Goal: Task Accomplishment & Management: Manage account settings

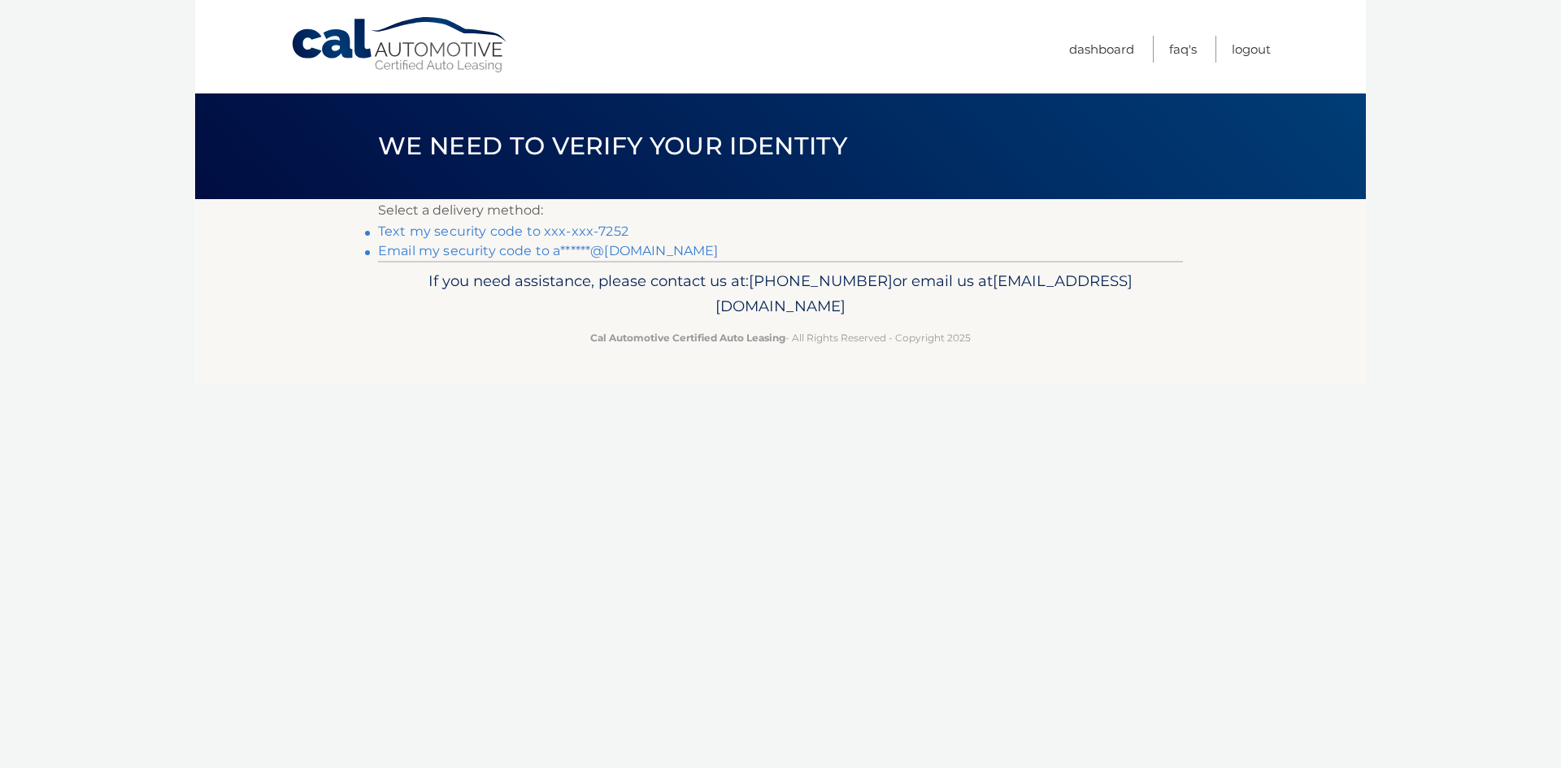
click at [595, 258] on link "Email my security code to a******@gmail.com" at bounding box center [548, 250] width 341 height 15
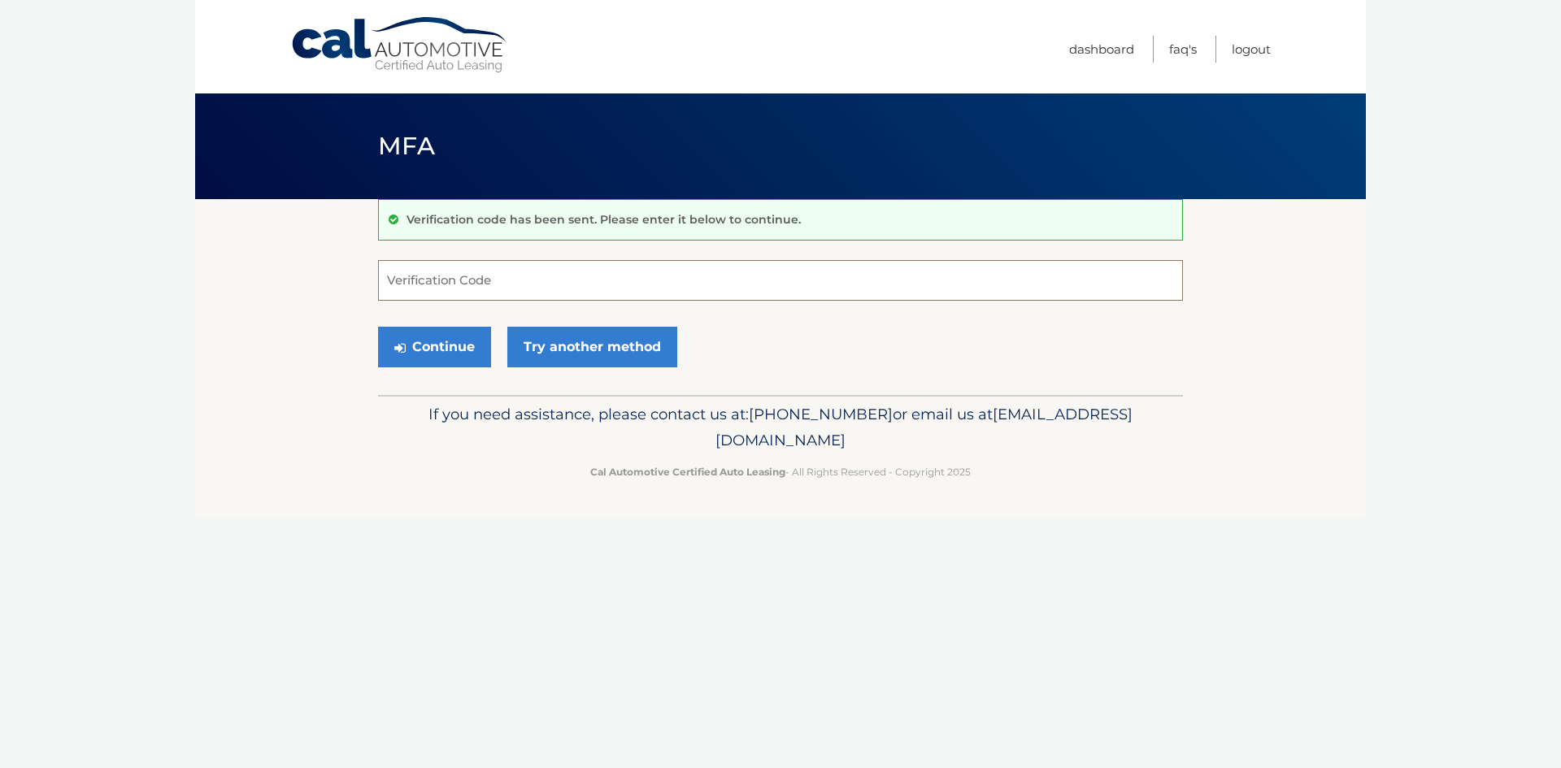
click at [616, 278] on input "Verification Code" at bounding box center [780, 280] width 805 height 41
click at [606, 264] on input "Verification Code" at bounding box center [780, 280] width 805 height 41
type input "537665"
click at [414, 363] on button "Continue" at bounding box center [434, 347] width 113 height 41
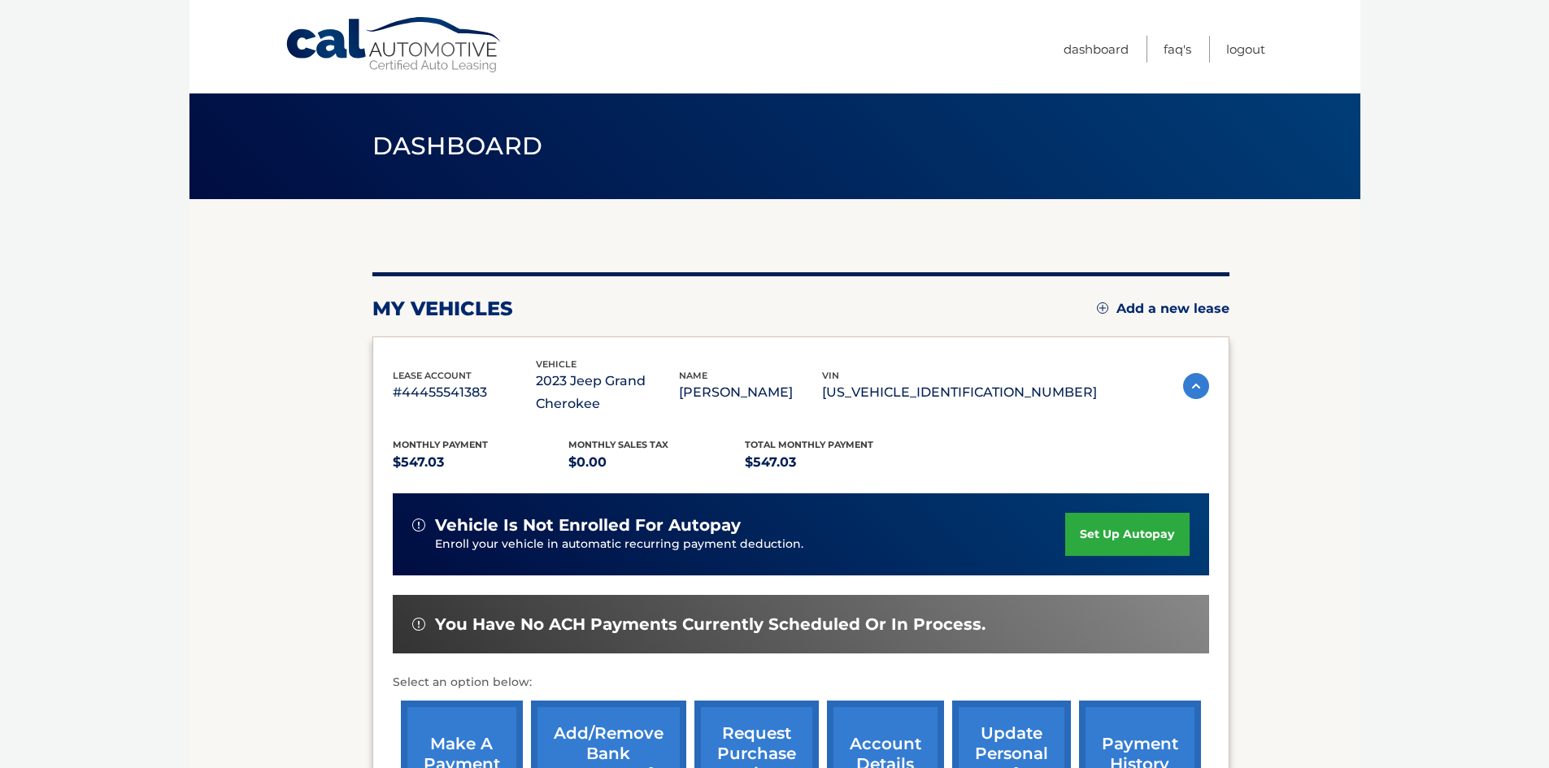
click at [1423, 316] on body "Cal Automotive Menu Dashboard FAQ's Logout" at bounding box center [774, 384] width 1549 height 768
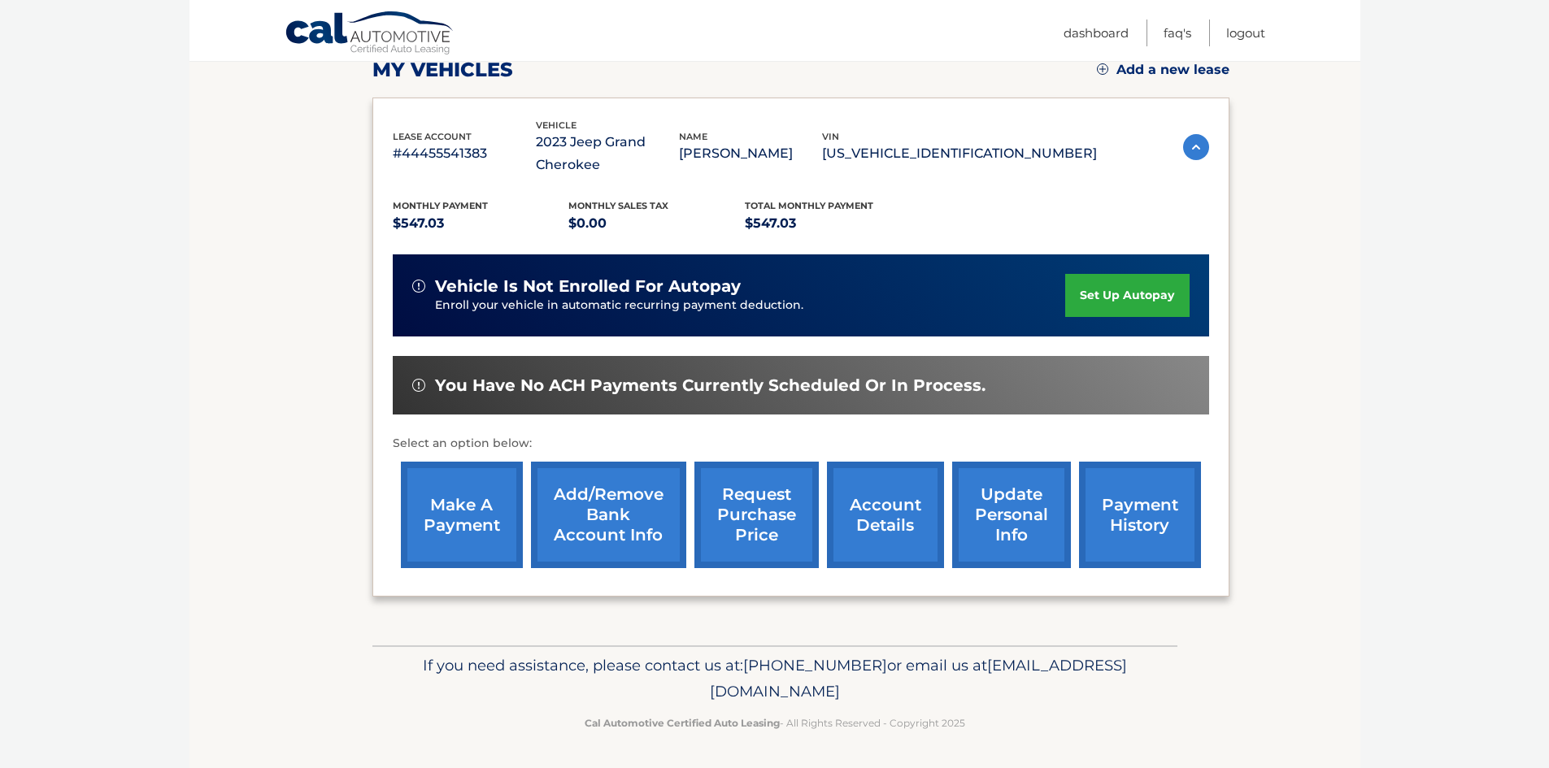
scroll to position [240, 0]
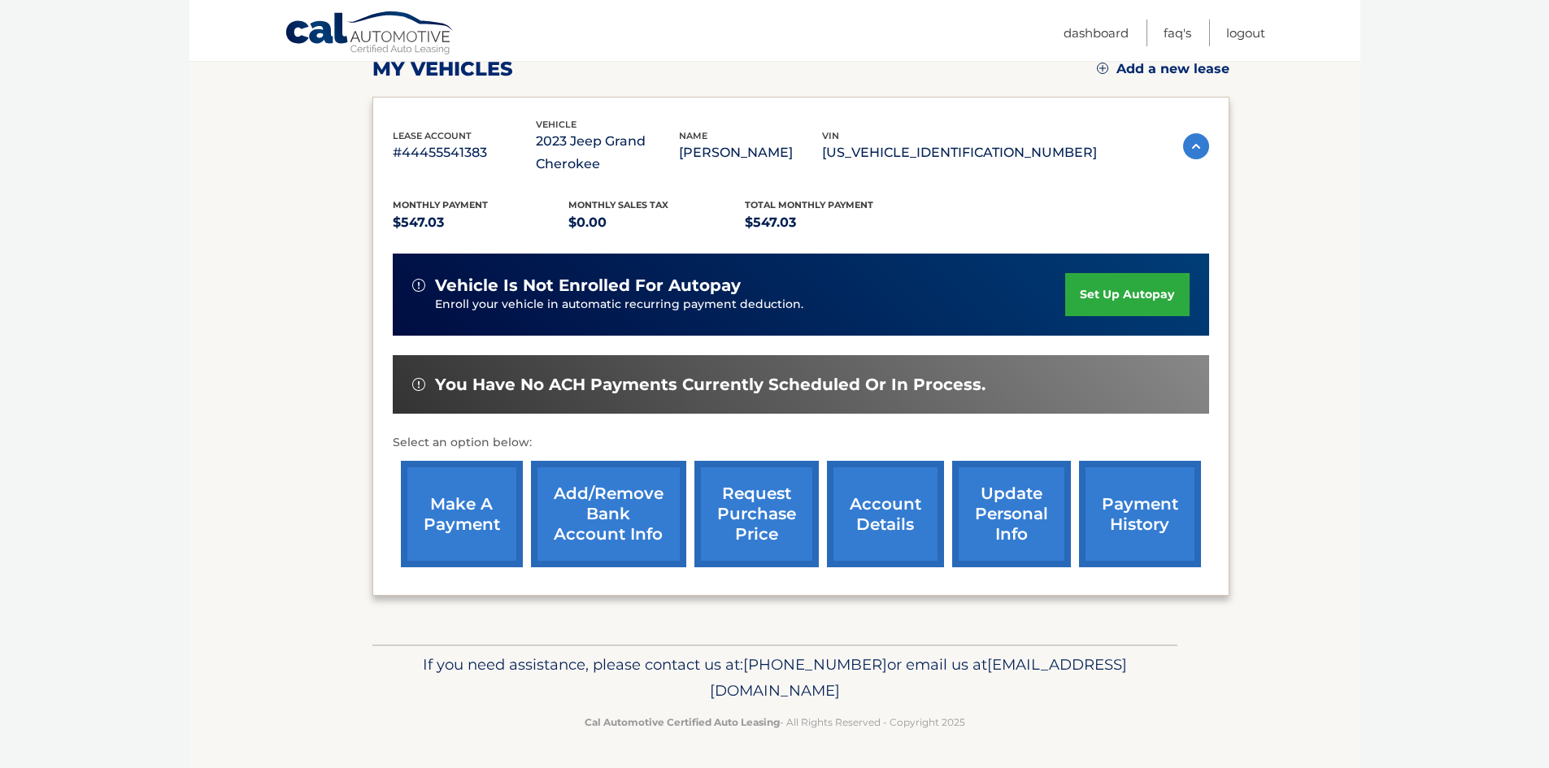
click at [761, 510] on link "request purchase price" at bounding box center [756, 514] width 124 height 107
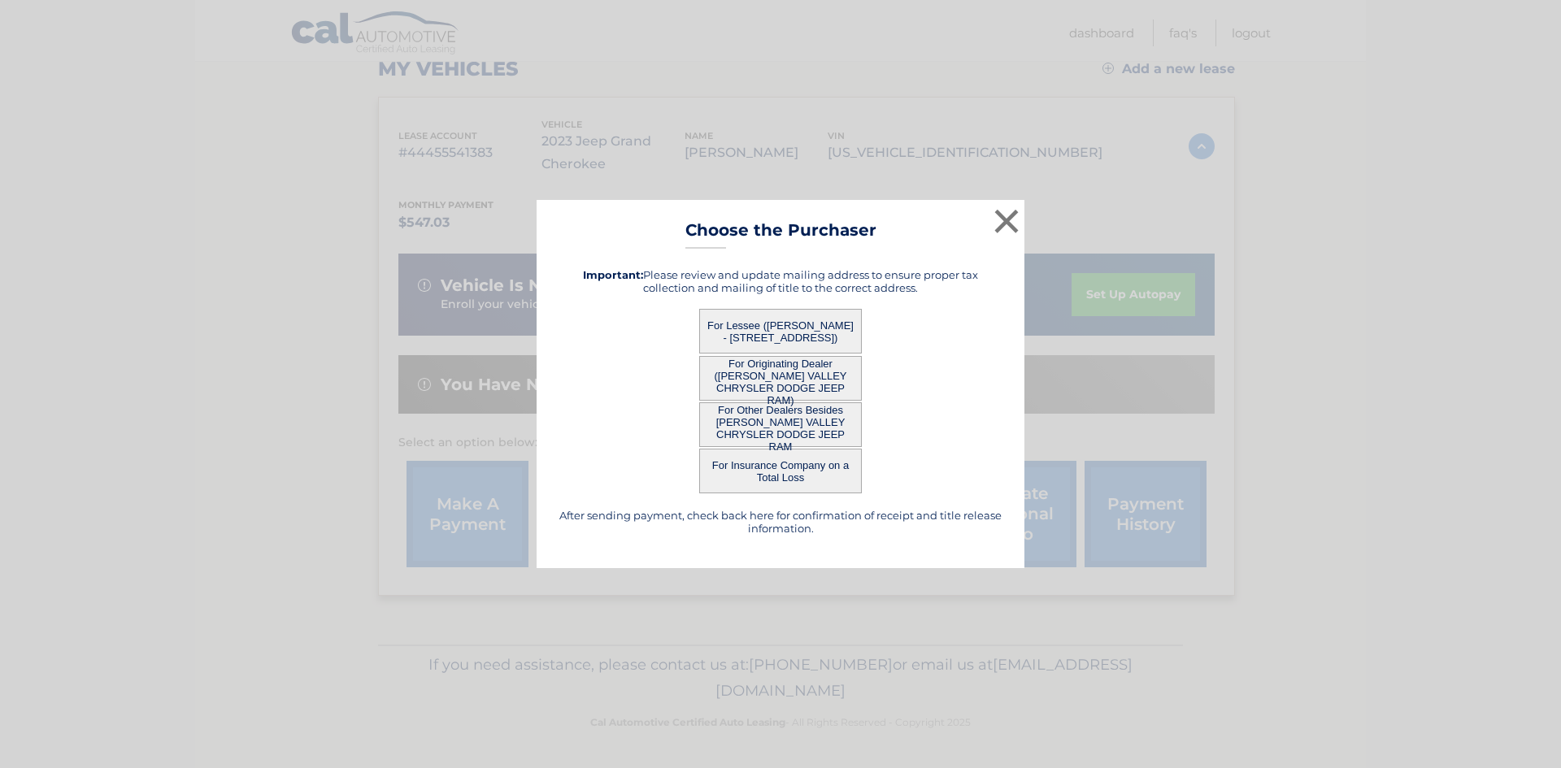
click at [794, 432] on button "For Other Dealers Besides HUDSON VALLEY CHRYSLER DODGE JEEP RAM" at bounding box center [780, 424] width 163 height 45
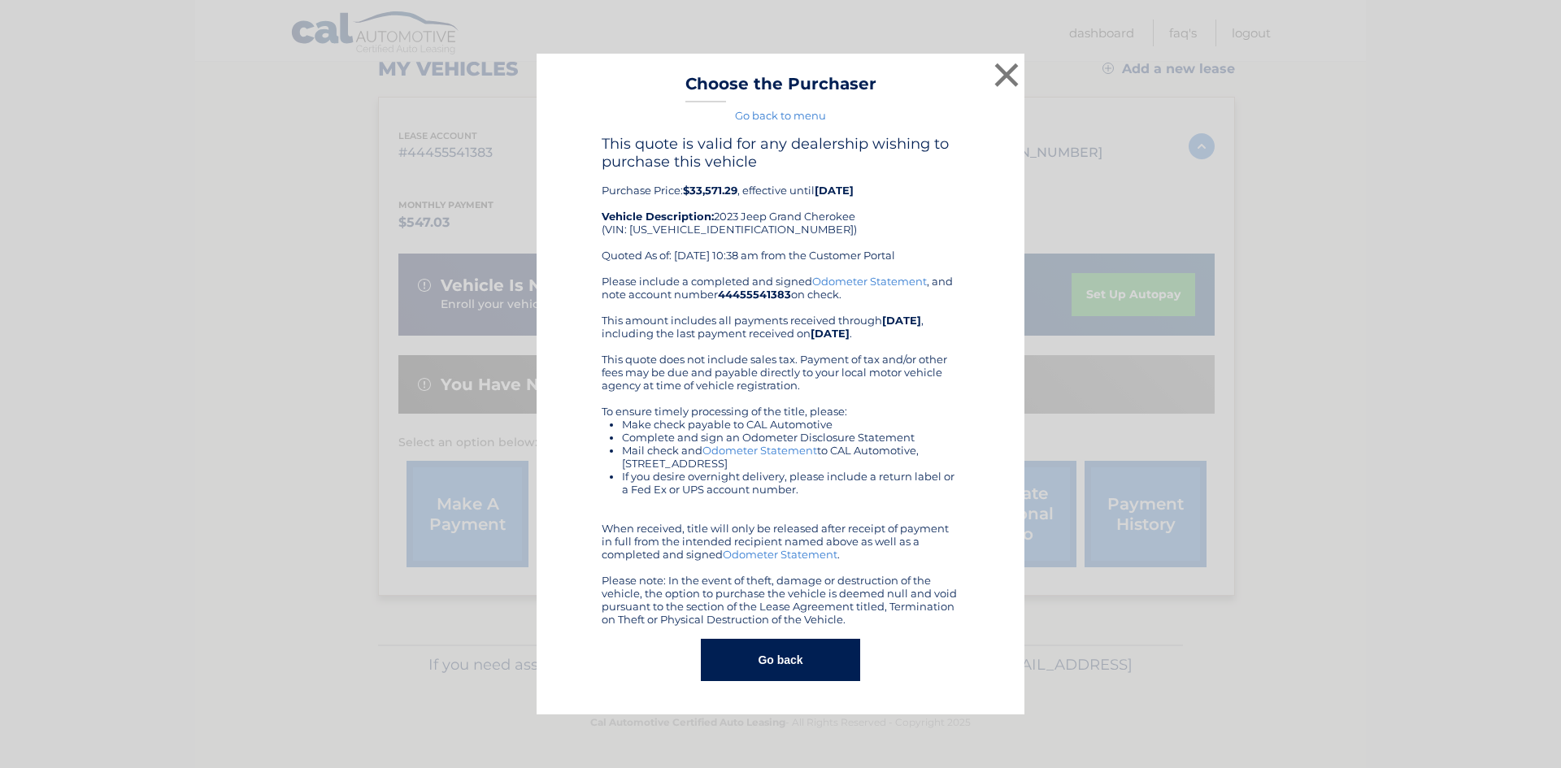
click at [784, 664] on button "Go back" at bounding box center [780, 660] width 159 height 42
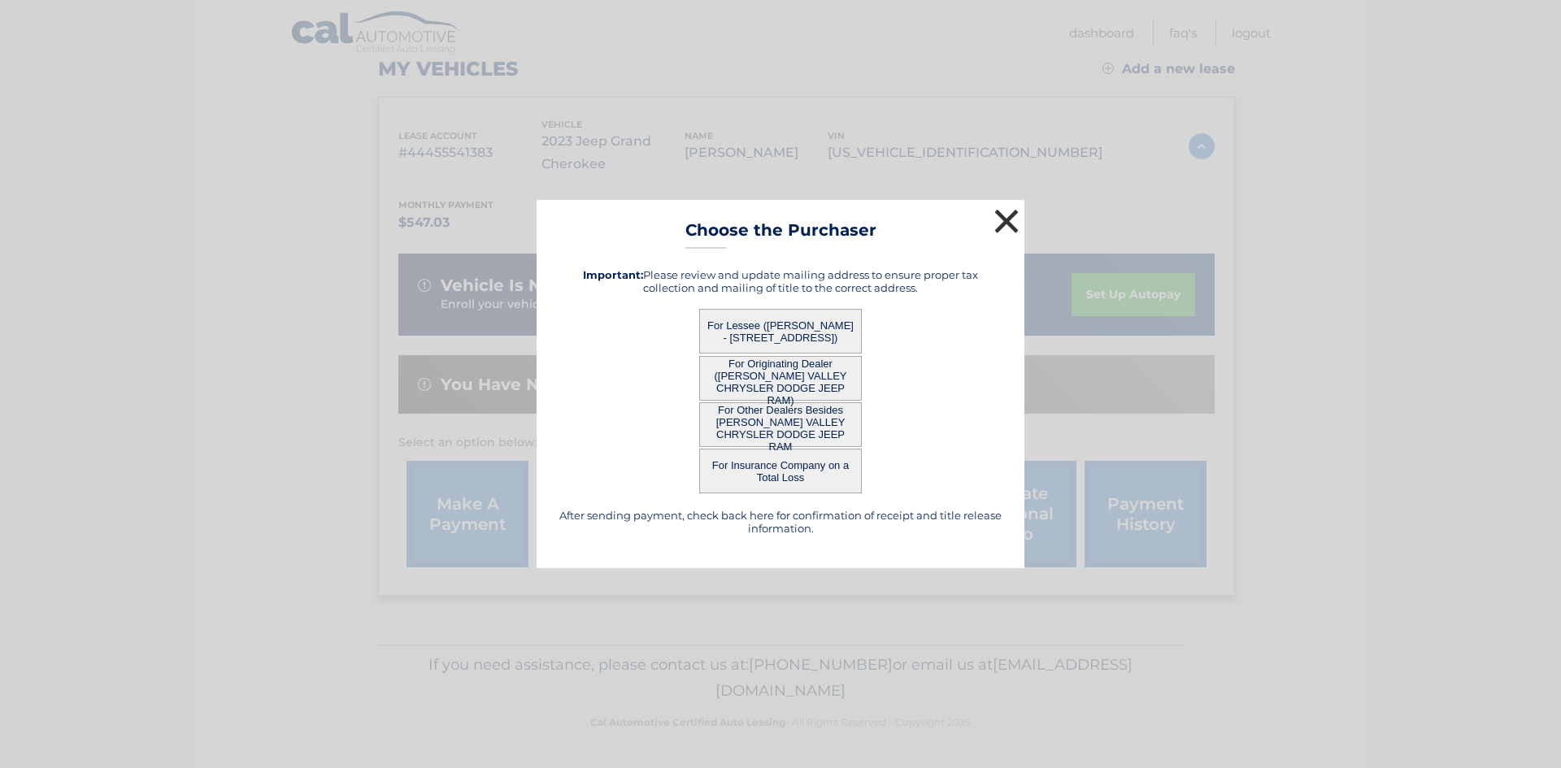
click at [1019, 215] on button "×" at bounding box center [1006, 221] width 33 height 33
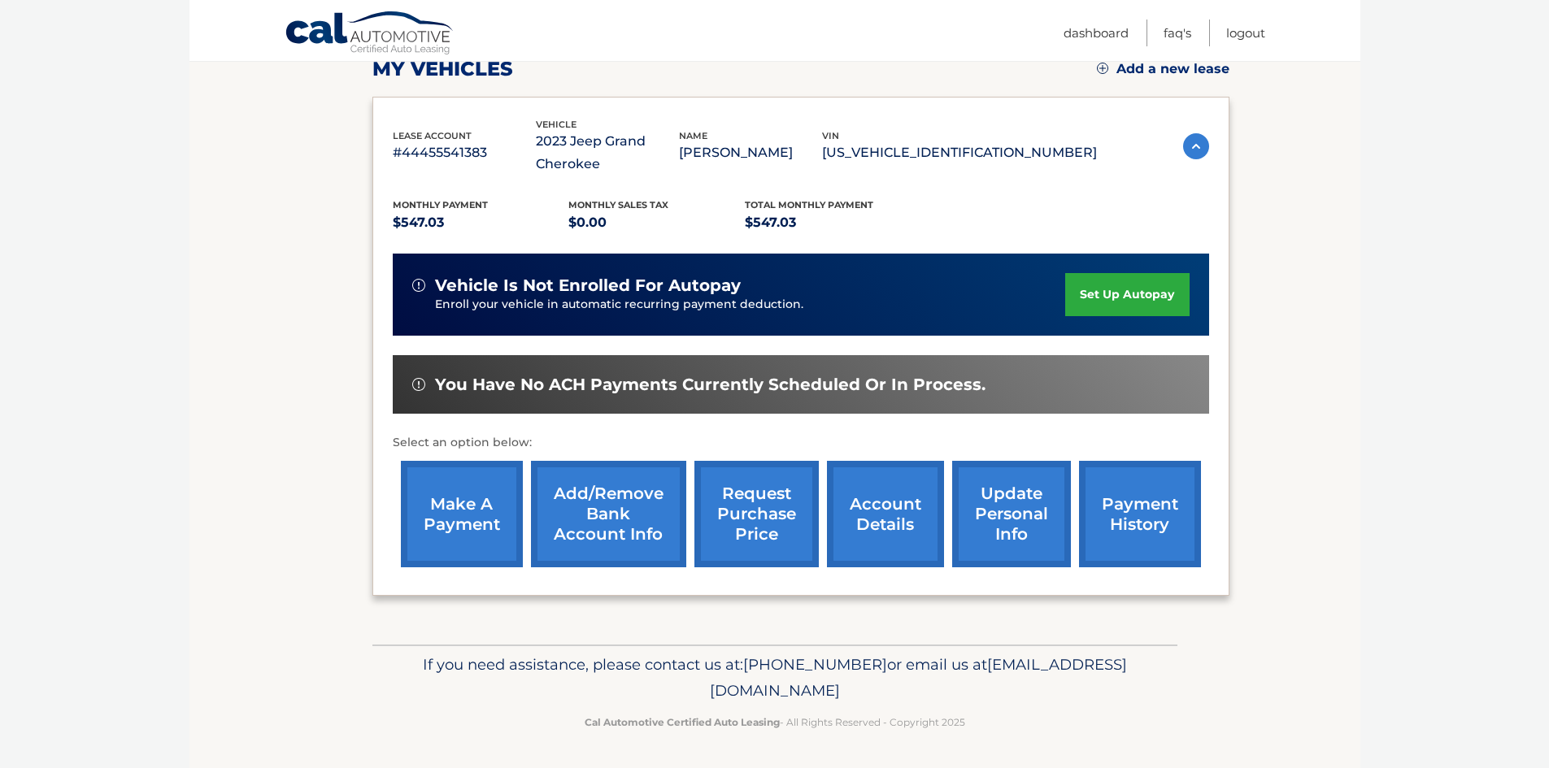
click at [1161, 509] on link "payment history" at bounding box center [1140, 514] width 122 height 107
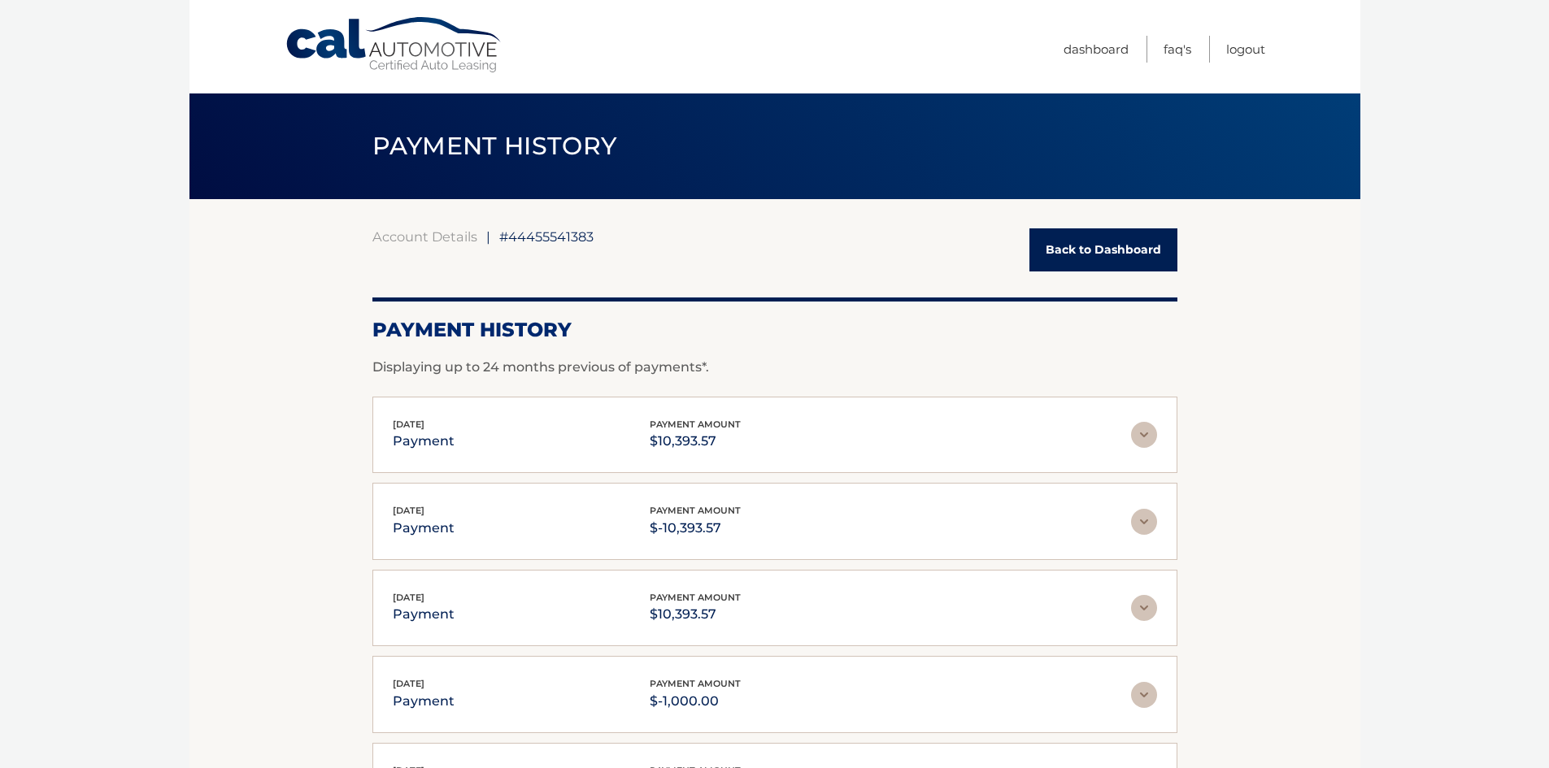
click at [1060, 262] on link "Back to Dashboard" at bounding box center [1103, 249] width 148 height 43
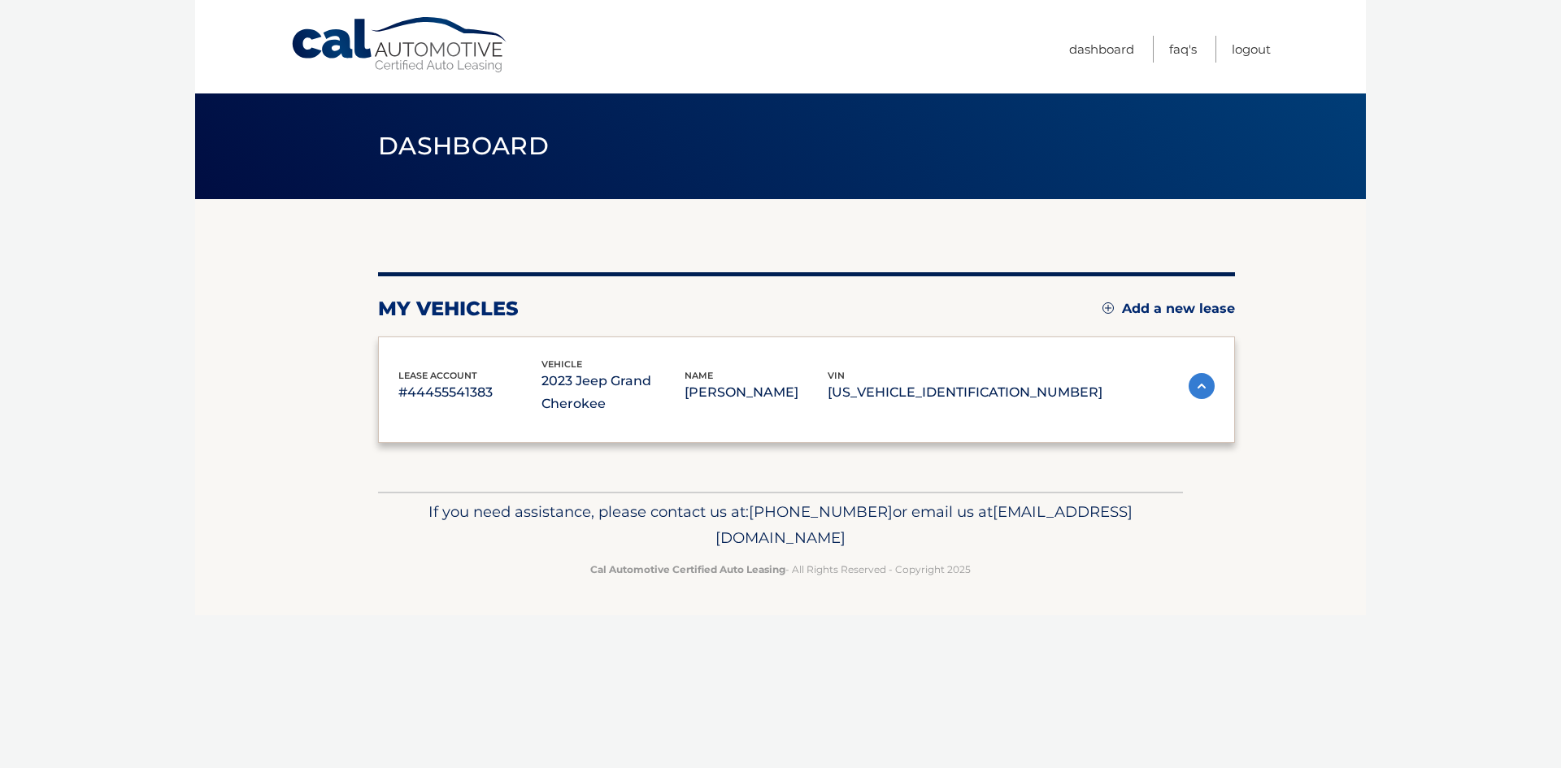
click at [1046, 241] on div "my vehicles Add a new lease lease account #44455541383 vehicle 2023 Jeep Grand …" at bounding box center [806, 345] width 857 height 293
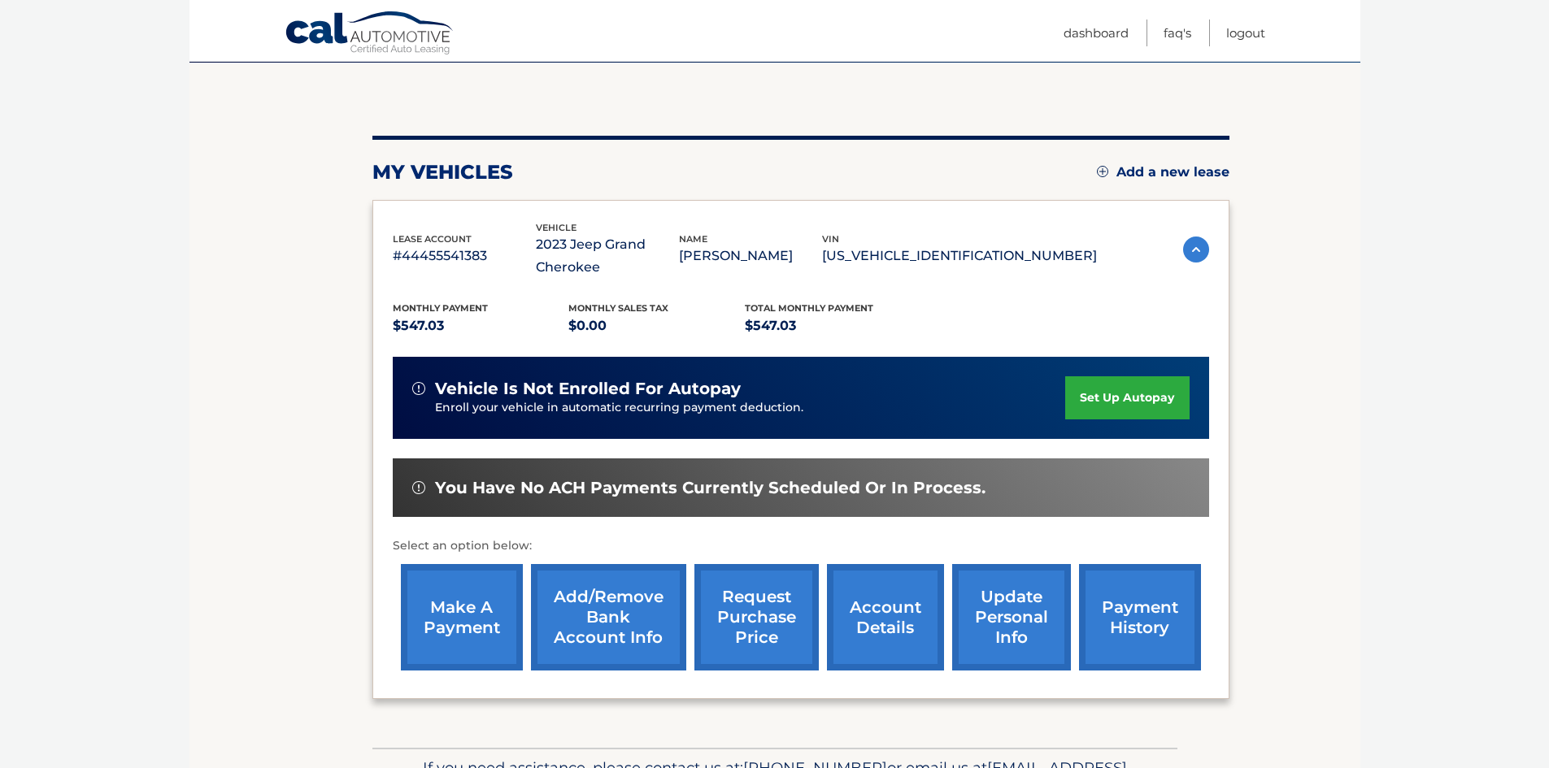
scroll to position [163, 0]
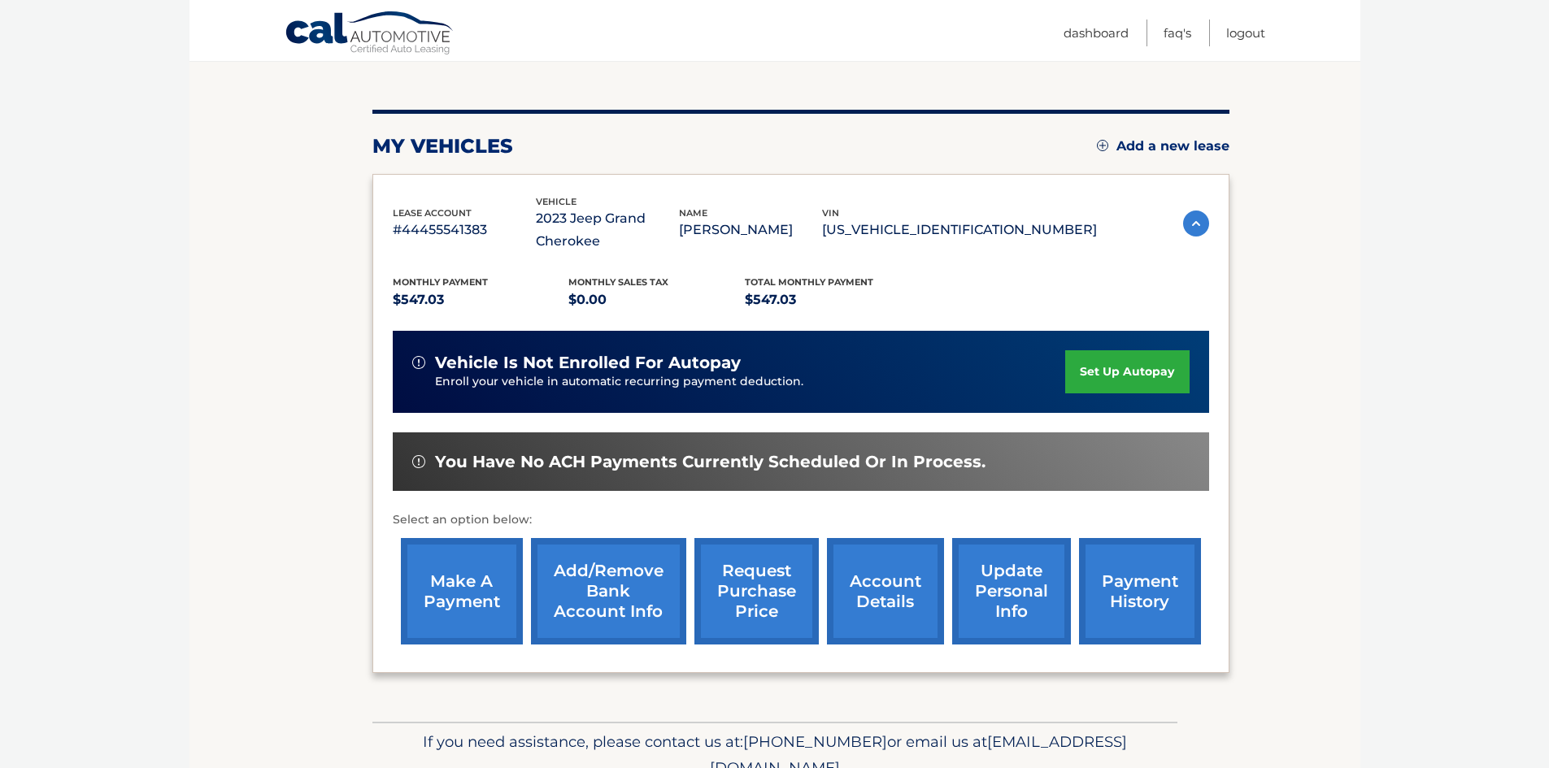
click at [901, 612] on link "account details" at bounding box center [885, 591] width 117 height 107
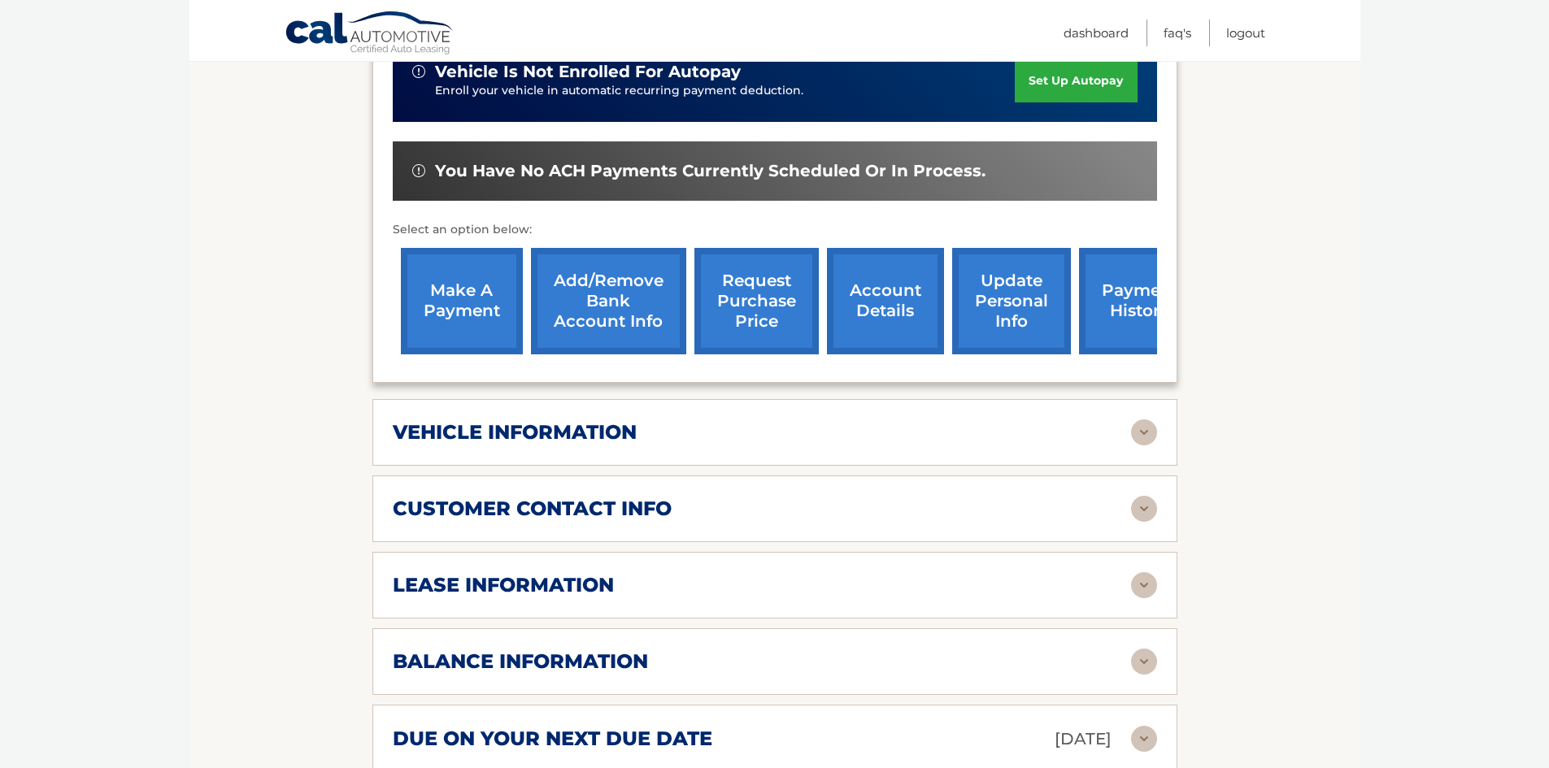
scroll to position [488, 0]
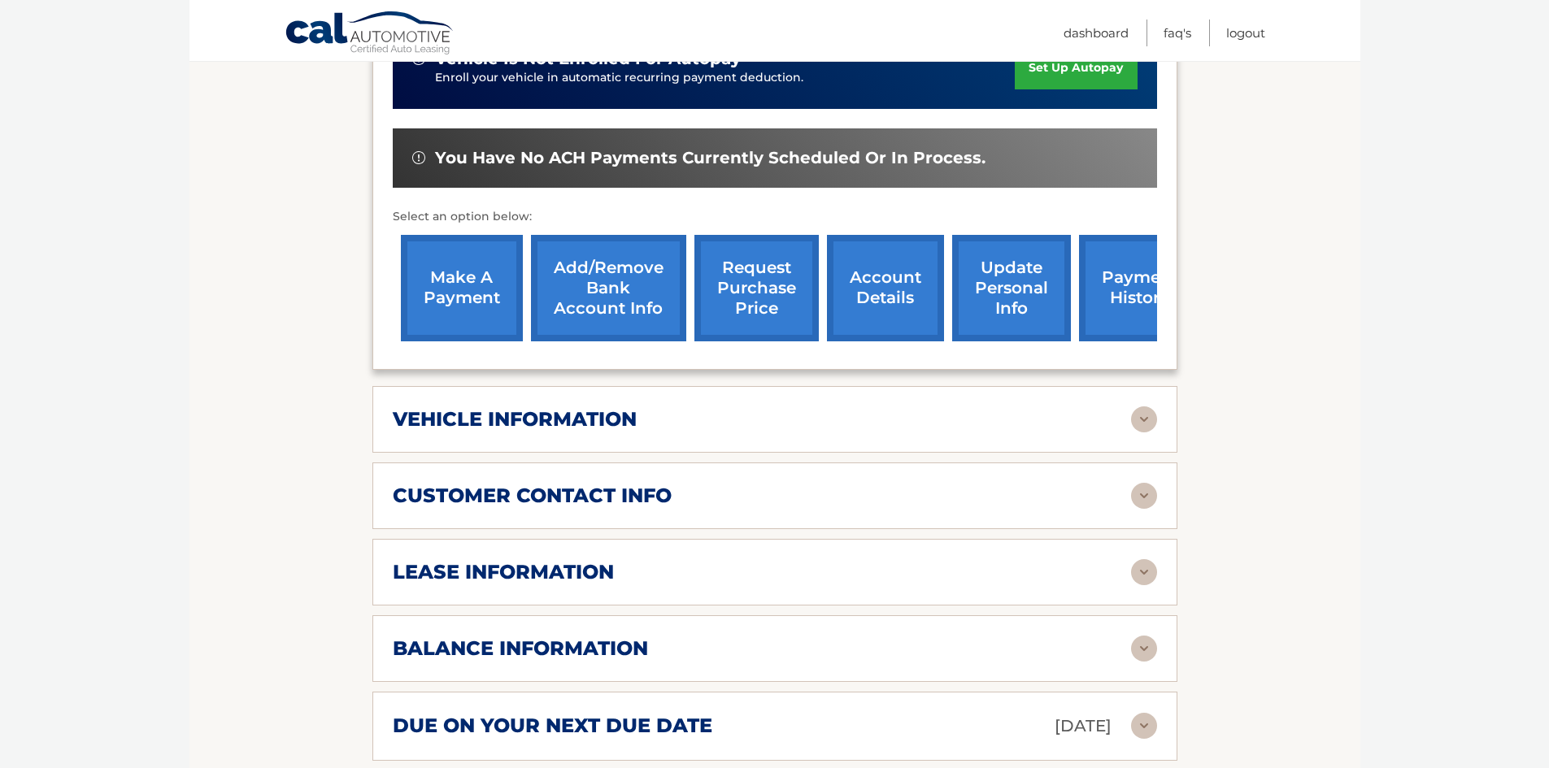
click at [632, 581] on div "lease information" at bounding box center [762, 572] width 738 height 24
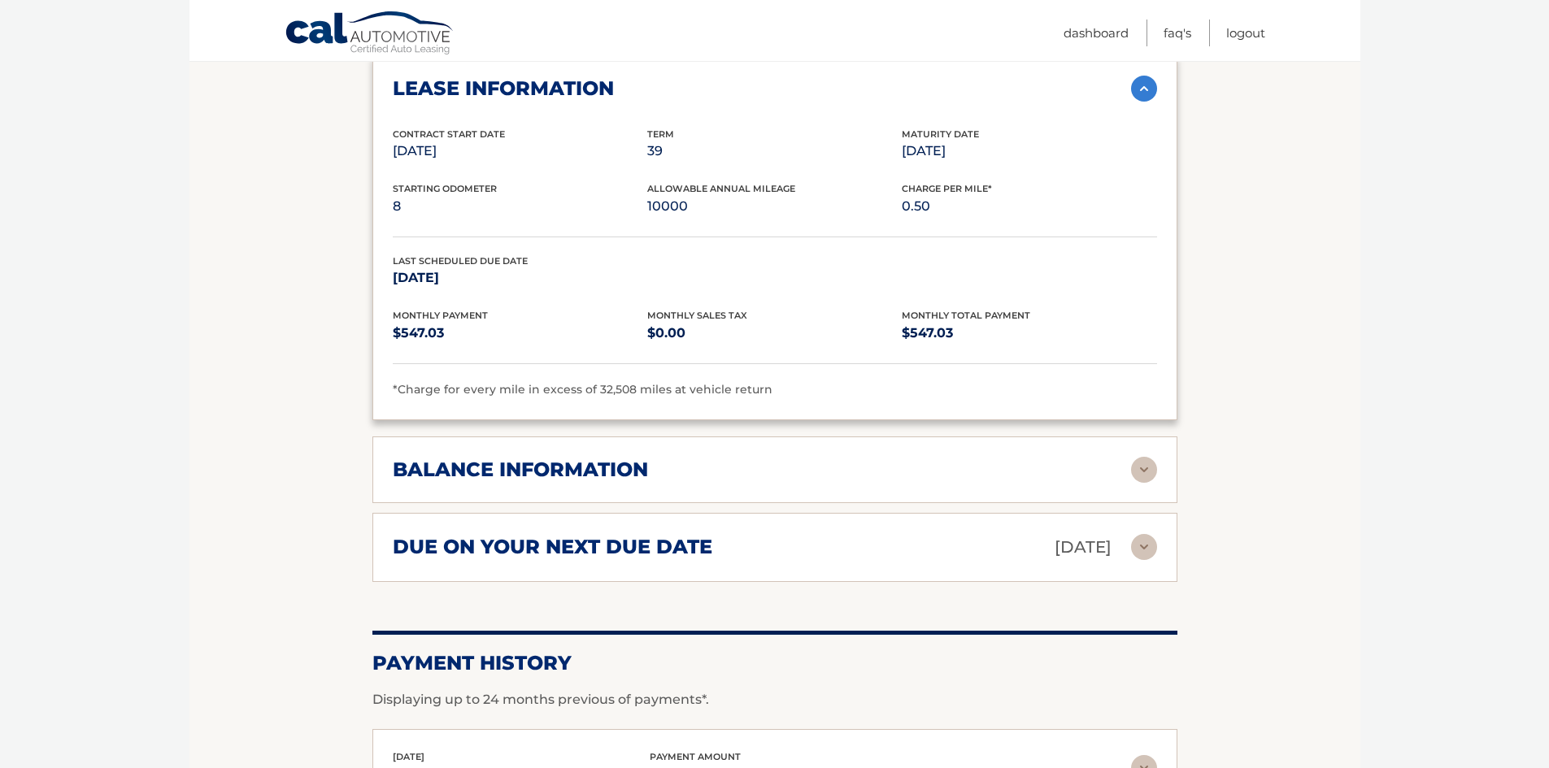
scroll to position [976, 0]
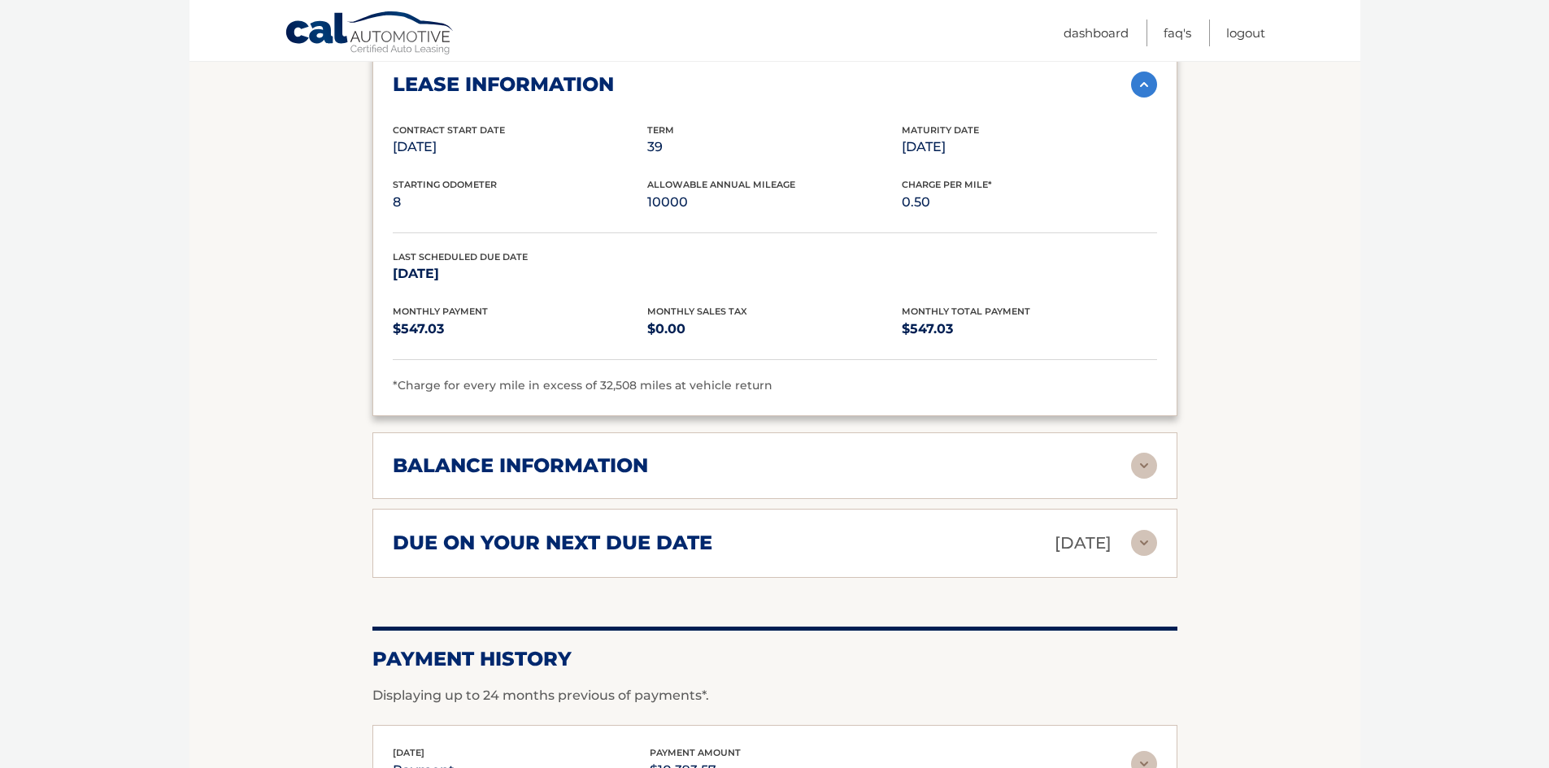
click at [1144, 463] on img at bounding box center [1144, 466] width 26 height 26
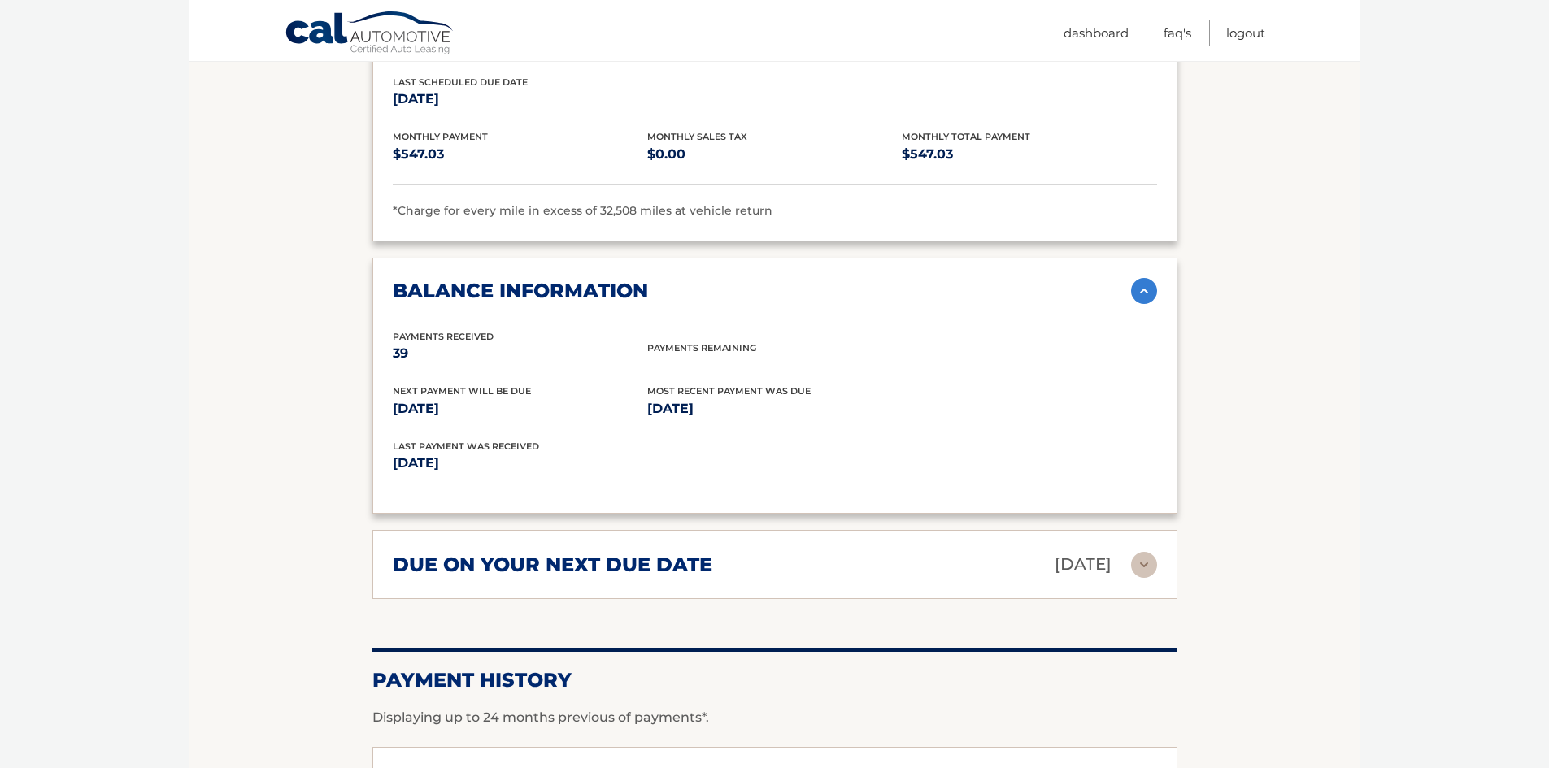
scroll to position [1301, 0]
